Goal: Communication & Community: Answer question/provide support

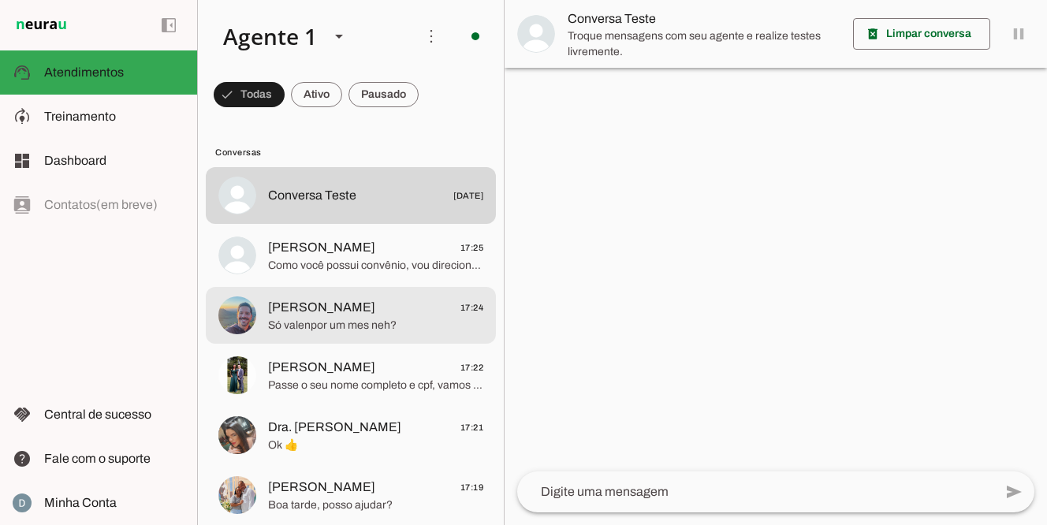
click at [375, 311] on span "[PERSON_NAME]" at bounding box center [321, 307] width 107 height 19
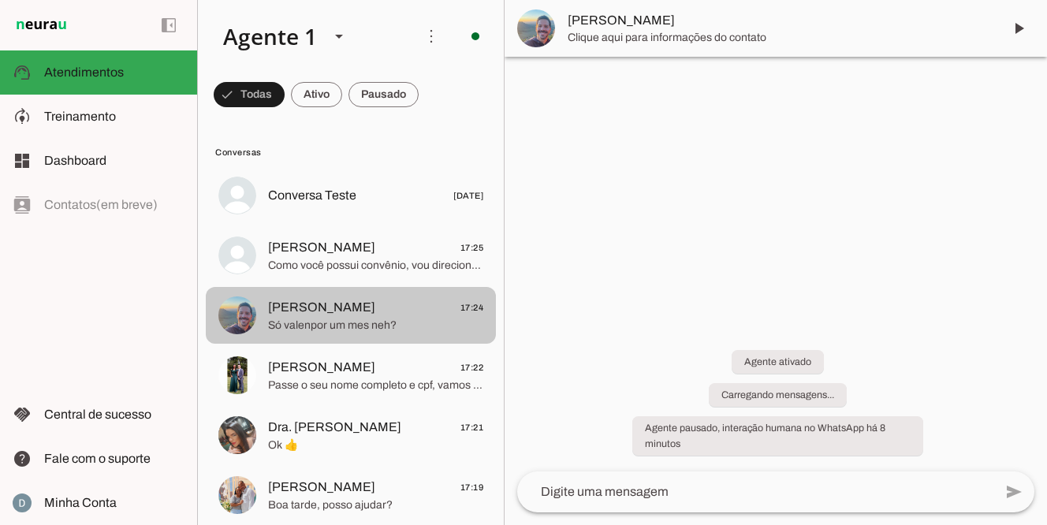
scroll to position [769, 0]
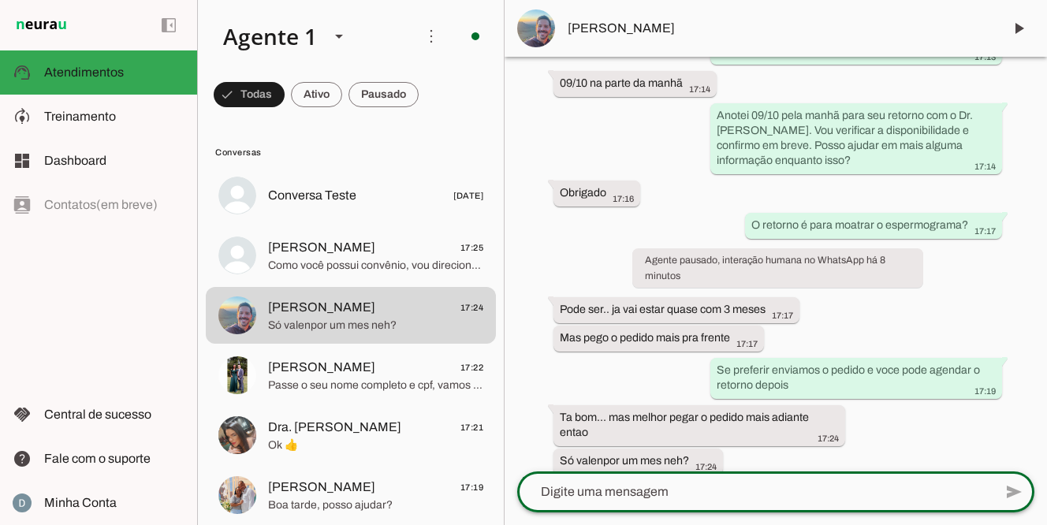
click at [635, 493] on textarea at bounding box center [755, 491] width 476 height 19
type textarea "Sim, entre em contato proxino de completar os 3 meses"
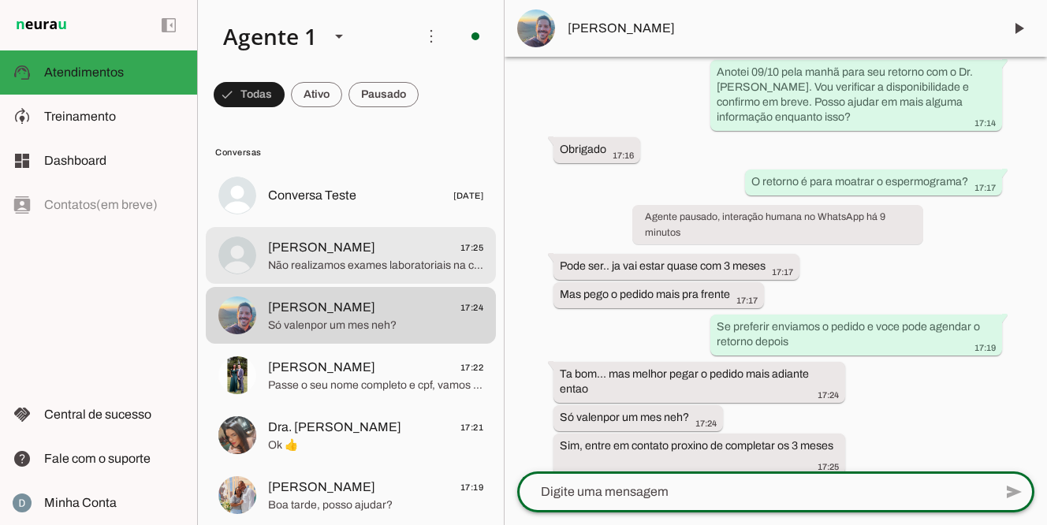
click at [395, 252] on span "[PERSON_NAME] 17:25" at bounding box center [375, 248] width 215 height 20
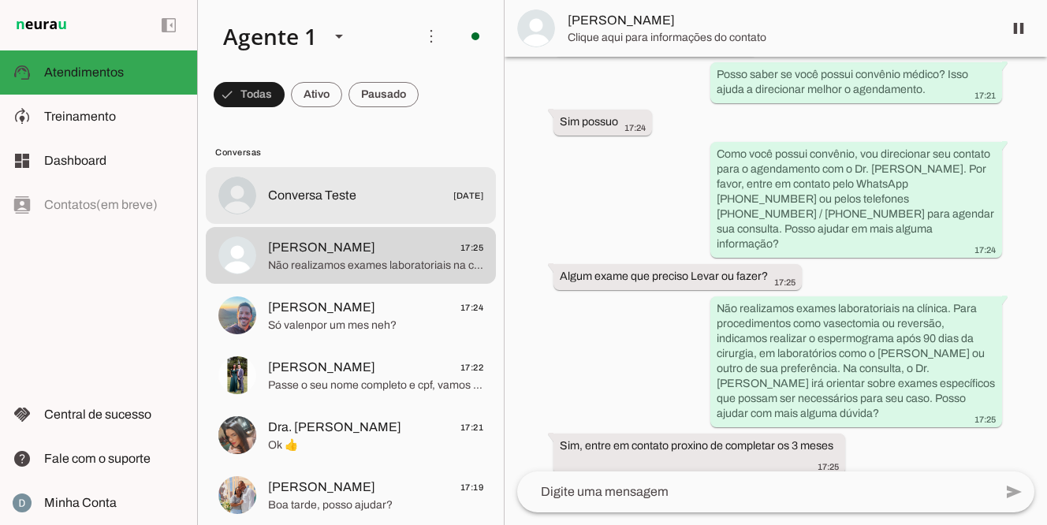
scroll to position [235, 0]
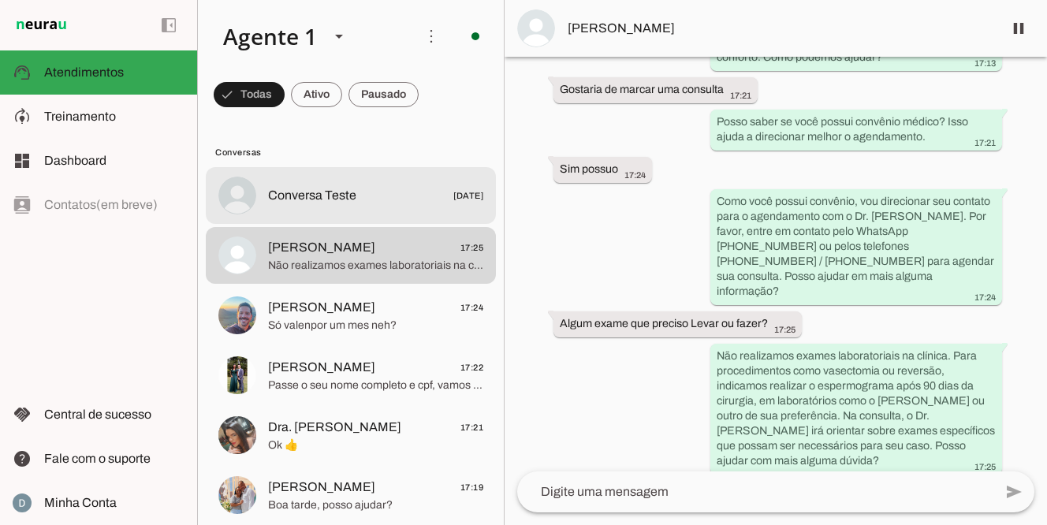
click at [336, 195] on span "Conversa Teste" at bounding box center [312, 195] width 88 height 19
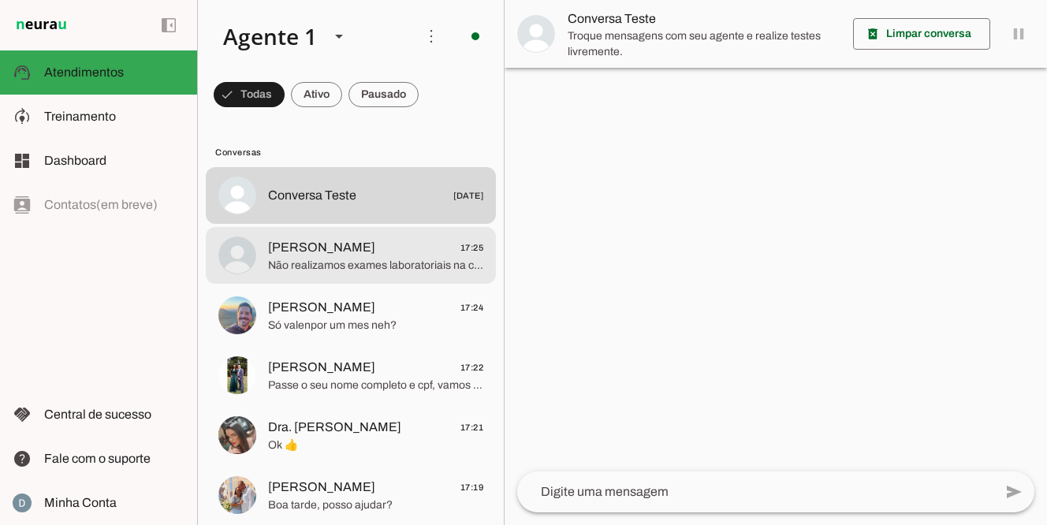
click at [340, 262] on span "Não realizamos exames laboratoriais na clínica. Para procedimentos como vasecto…" at bounding box center [375, 266] width 215 height 16
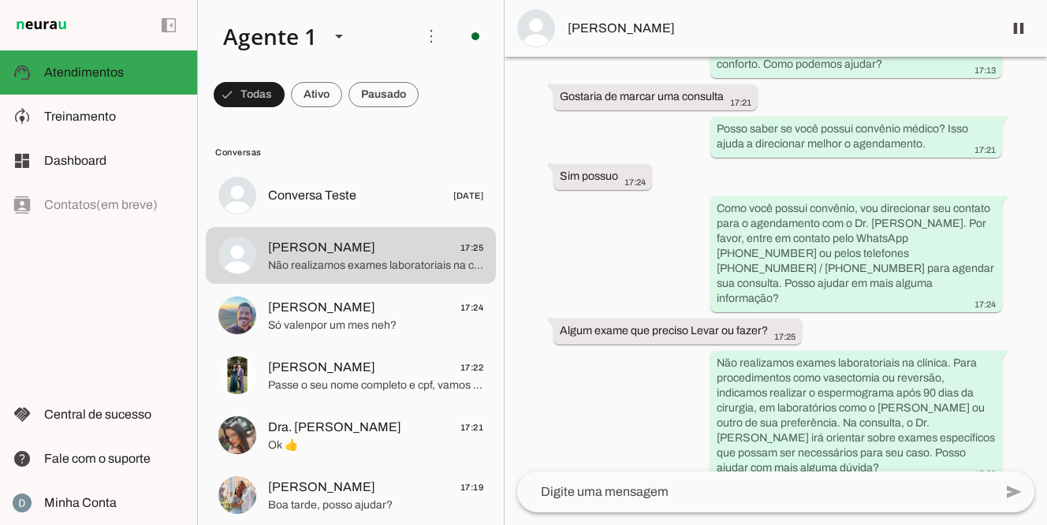
scroll to position [235, 0]
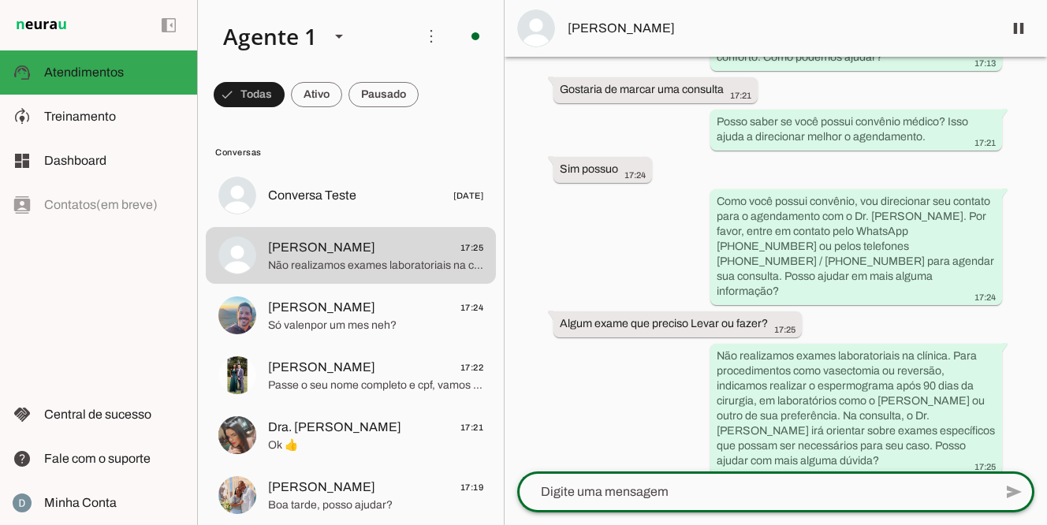
click at [687, 492] on textarea at bounding box center [755, 491] width 476 height 19
type textarea "consulta ou cirurgia que procura?"
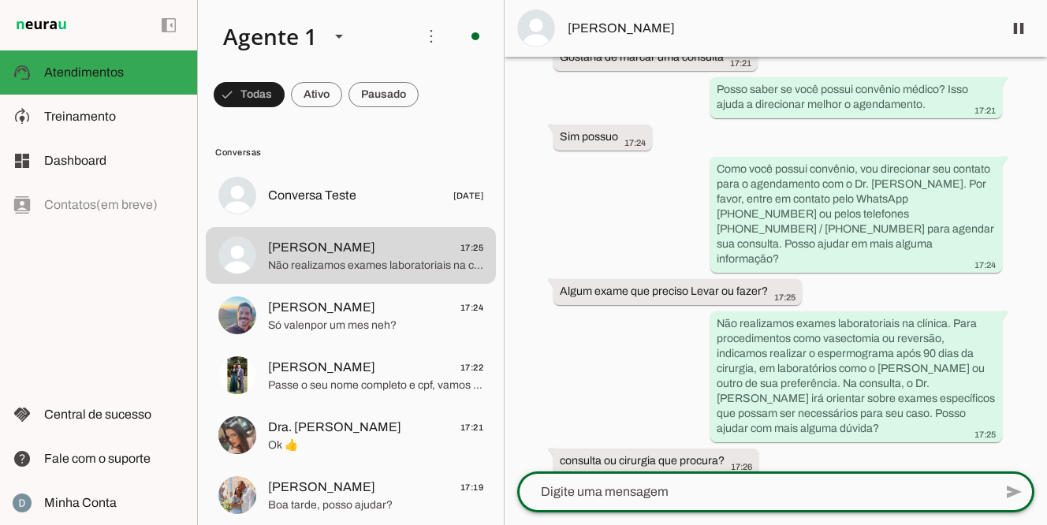
click at [612, 391] on div "Agente ativado há 13 minutos Boa tarde 17:13 Olá, tudo bem? Somos da equipe do …" at bounding box center [775, 264] width 542 height 415
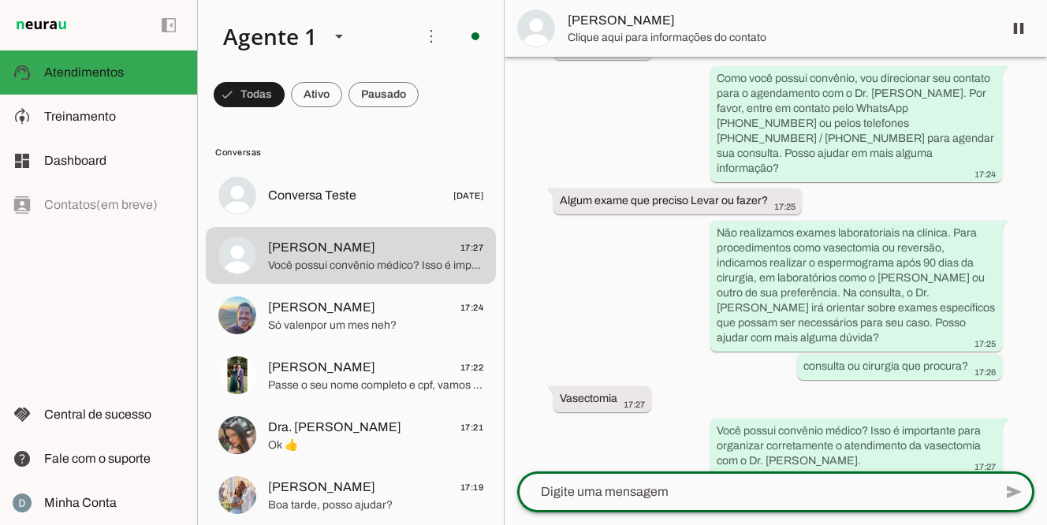
scroll to position [0, 0]
